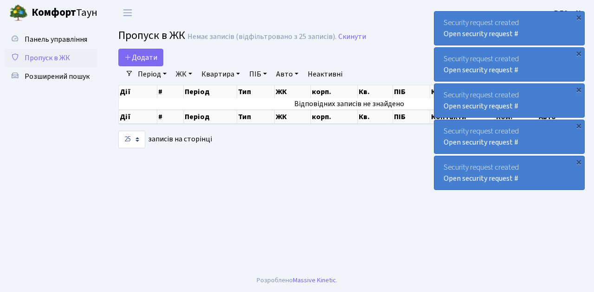
select select "25"
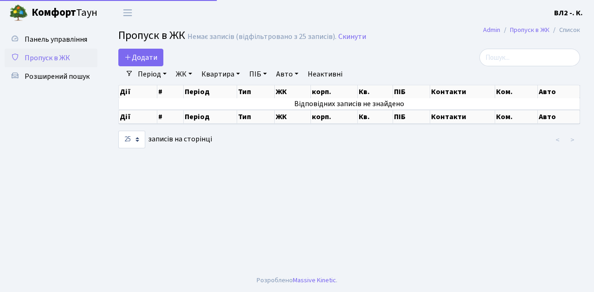
select select "25"
click at [193, 74] on link "ЖК" at bounding box center [184, 74] width 24 height 16
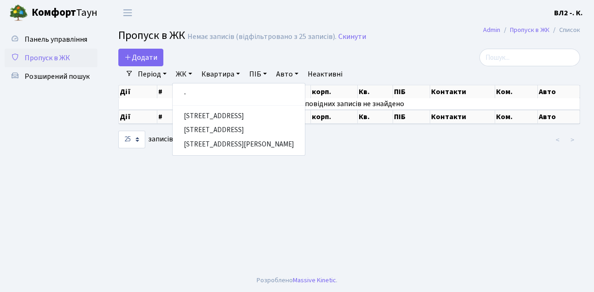
click at [59, 170] on ul "Панель управління Пропуск в ЖК Розширений пошук" at bounding box center [51, 147] width 93 height 234
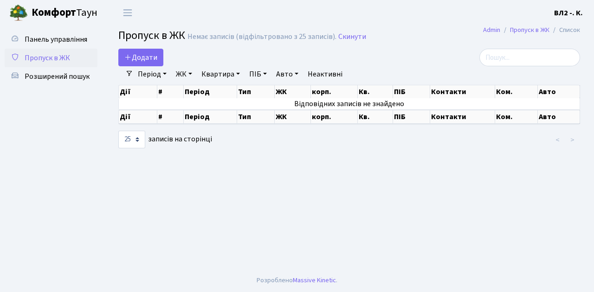
click at [239, 73] on link "Квартира" at bounding box center [221, 74] width 46 height 16
drag, startPoint x: 56, startPoint y: 123, endPoint x: 104, endPoint y: 96, distance: 55.3
click at [57, 123] on ul "Панель управління Пропуск в ЖК Розширений пошук" at bounding box center [51, 147] width 93 height 234
click at [156, 62] on span "Додати" at bounding box center [140, 57] width 33 height 10
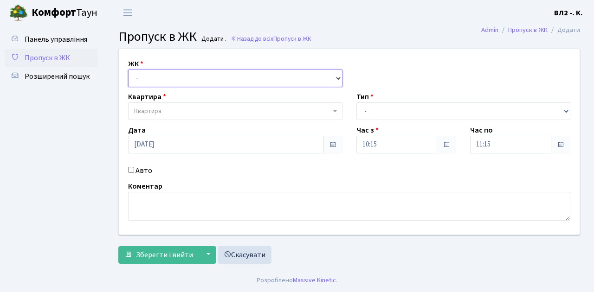
click at [337, 75] on select "- [STREET_ADDRESS][PERSON_NAME]" at bounding box center [235, 79] width 214 height 18
select select "317"
click at [128, 70] on select "- [STREET_ADDRESS][PERSON_NAME]" at bounding box center [235, 79] width 214 height 18
select select
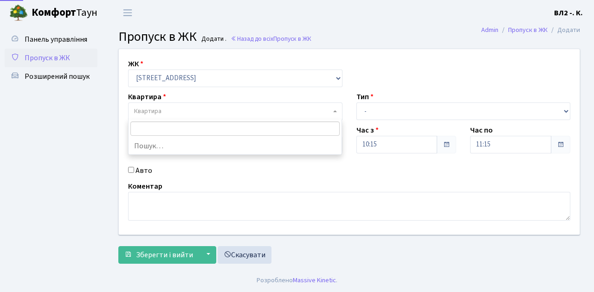
click at [337, 110] on span "Квартира" at bounding box center [235, 112] width 214 height 18
type input "114"
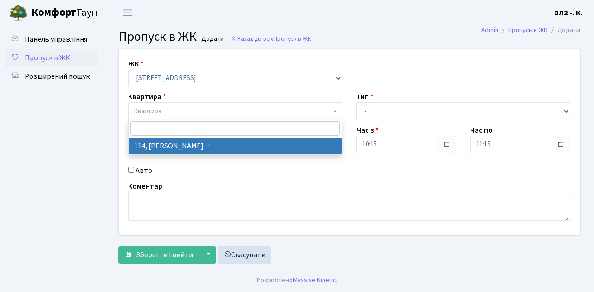
select select "38278"
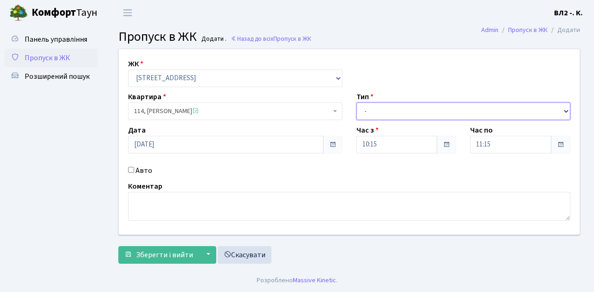
click at [566, 109] on select "- Доставка Таксі Гості Сервіс" at bounding box center [463, 112] width 214 height 18
select select "1"
click at [356, 103] on select "- Доставка Таксі Гості Сервіс" at bounding box center [463, 112] width 214 height 18
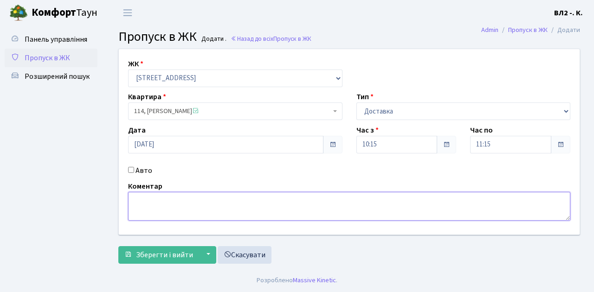
click at [137, 194] on textarea at bounding box center [349, 206] width 442 height 29
click at [140, 200] on textarea "Glvo 10-14" at bounding box center [349, 206] width 442 height 29
type textarea "Glovo 10-14"
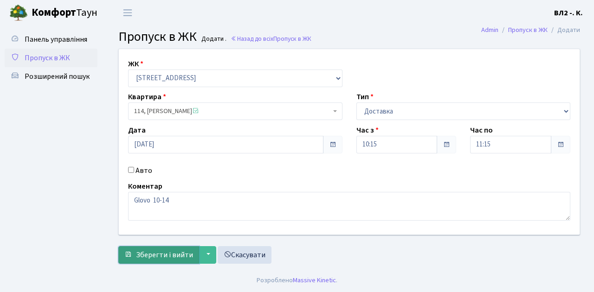
click at [144, 259] on span "Зберегти і вийти" at bounding box center [164, 255] width 57 height 10
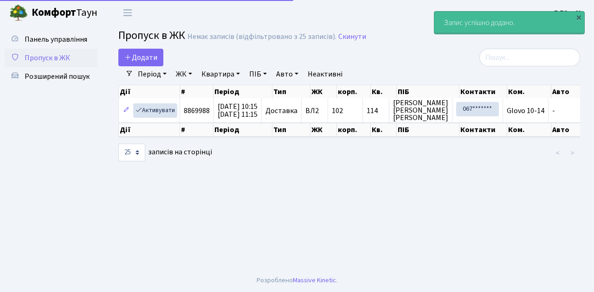
select select "25"
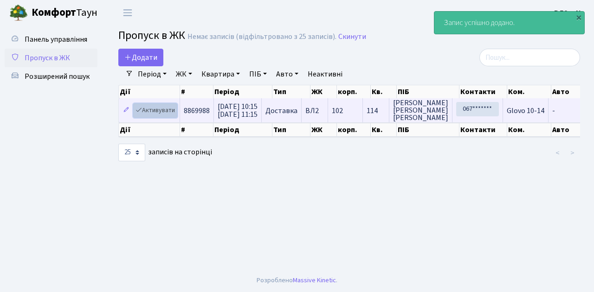
click at [169, 116] on link "Активувати" at bounding box center [155, 110] width 44 height 14
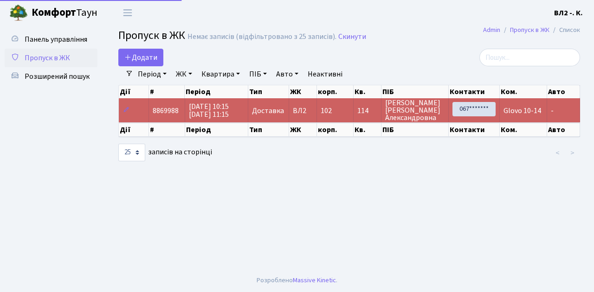
select select "25"
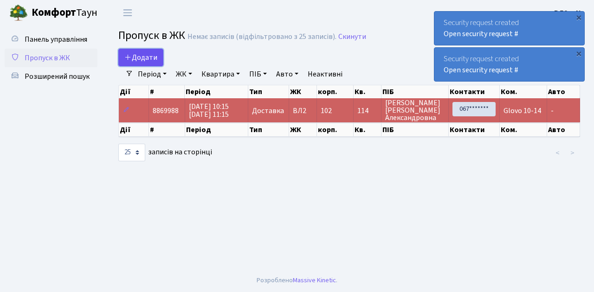
click at [161, 65] on link "Додати" at bounding box center [140, 58] width 45 height 18
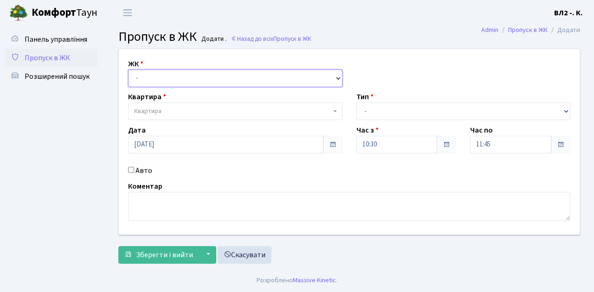
click at [336, 78] on select "- [STREET_ADDRESS][PERSON_NAME]" at bounding box center [235, 79] width 214 height 18
select select "317"
click at [128, 70] on select "- [STREET_ADDRESS][PERSON_NAME]" at bounding box center [235, 79] width 214 height 18
select select
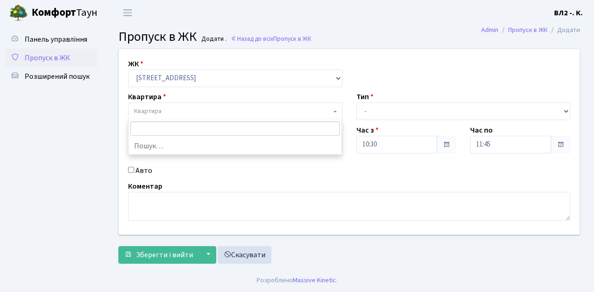
click at [334, 111] on b at bounding box center [335, 111] width 4 height 2
type input "31"
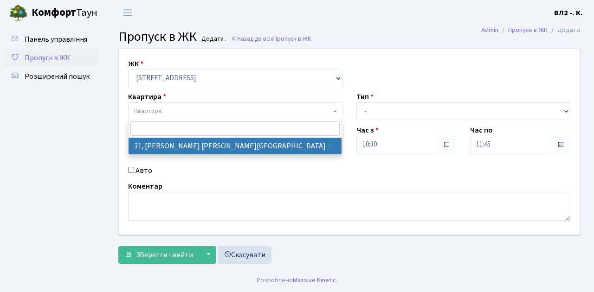
select select "38032"
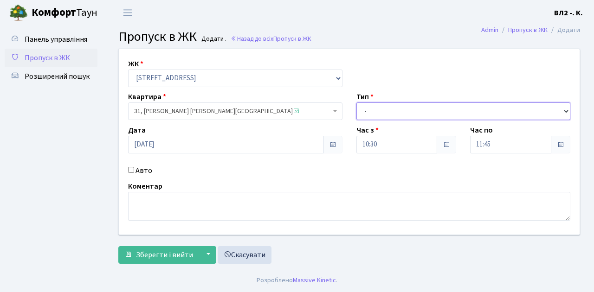
click at [565, 110] on select "- Доставка Таксі Гості Сервіс" at bounding box center [463, 112] width 214 height 18
select select "1"
click at [356, 103] on select "- Доставка Таксі Гості Сервіс" at bounding box center [463, 112] width 214 height 18
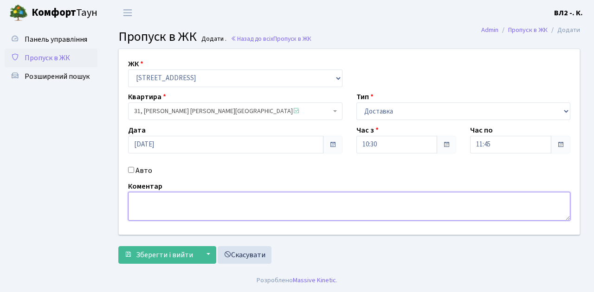
click at [131, 199] on textarea at bounding box center [349, 206] width 442 height 29
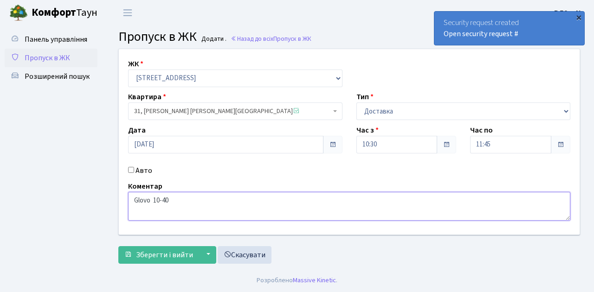
type textarea "Glovo 10-40"
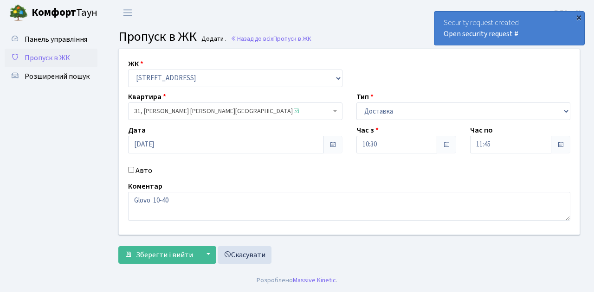
click at [580, 16] on div "×" at bounding box center [578, 17] width 9 height 9
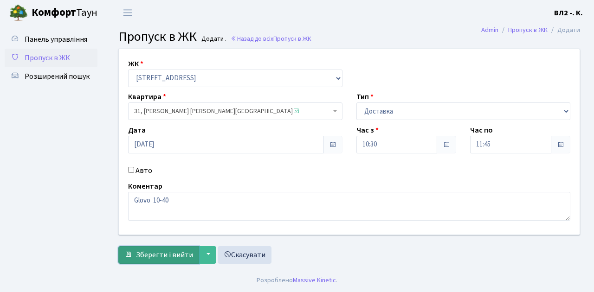
click at [147, 258] on span "Зберегти і вийти" at bounding box center [164, 255] width 57 height 10
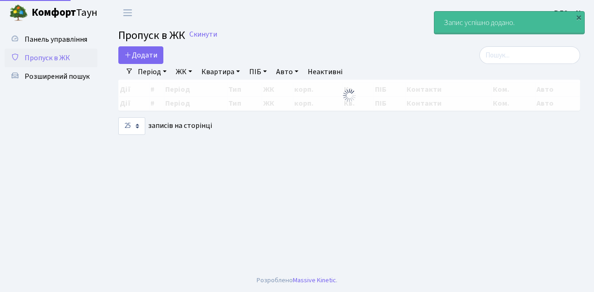
select select "25"
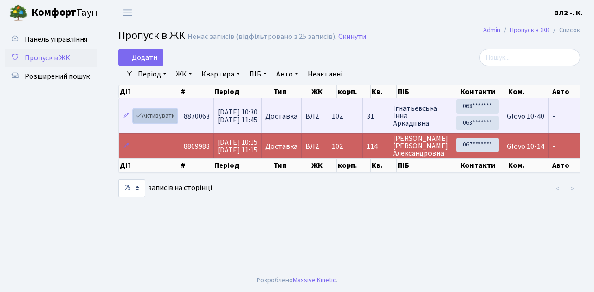
click at [172, 120] on link "Активувати" at bounding box center [155, 116] width 44 height 14
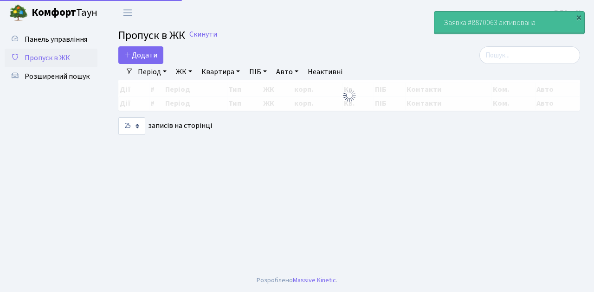
select select "25"
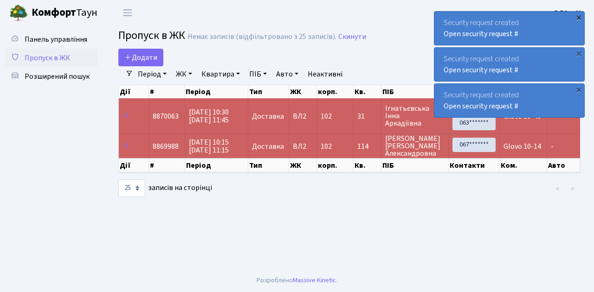
click at [579, 18] on div "×" at bounding box center [578, 17] width 9 height 9
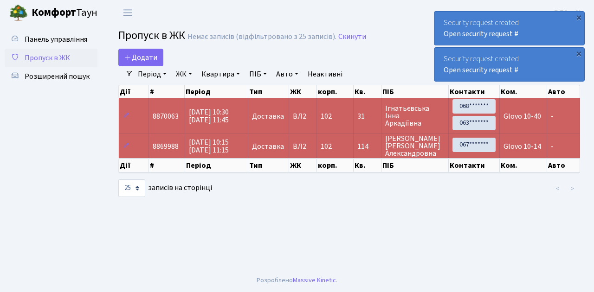
click at [579, 18] on div "×" at bounding box center [578, 17] width 9 height 9
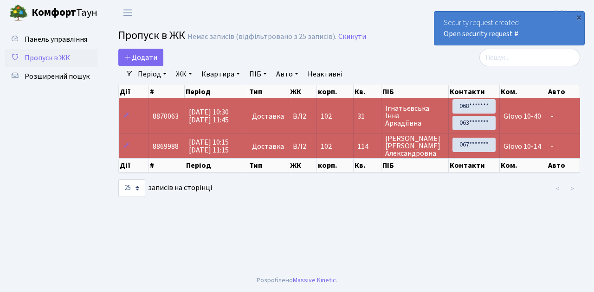
click at [579, 18] on div "×" at bounding box center [578, 17] width 9 height 9
click at [578, 16] on div "×" at bounding box center [578, 17] width 9 height 9
